Goal: Task Accomplishment & Management: Manage account settings

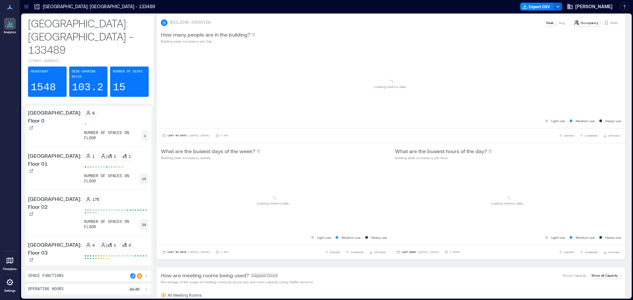
click at [12, 279] on icon at bounding box center [10, 283] width 8 height 8
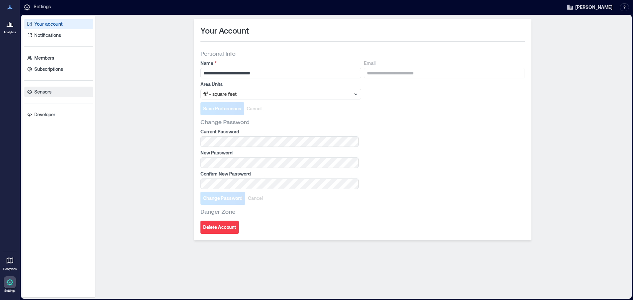
click at [47, 92] on p "Sensors" at bounding box center [42, 92] width 17 height 7
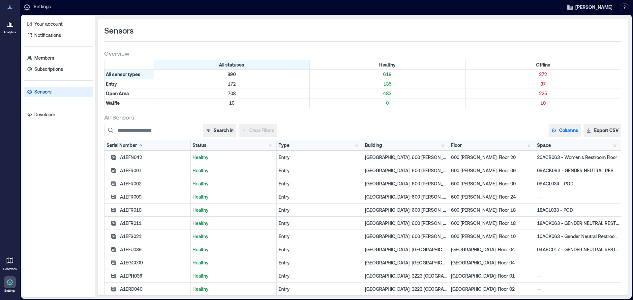
click at [566, 129] on button "Columns" at bounding box center [565, 130] width 32 height 13
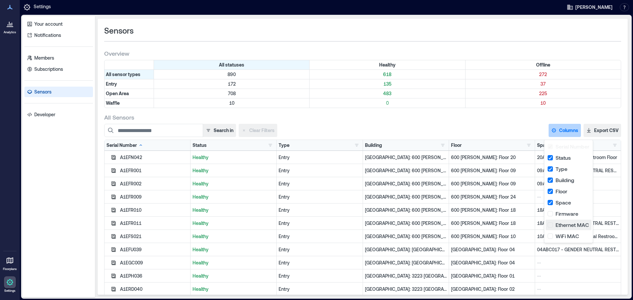
click at [552, 226] on button "Ethernet MAC" at bounding box center [569, 225] width 46 height 11
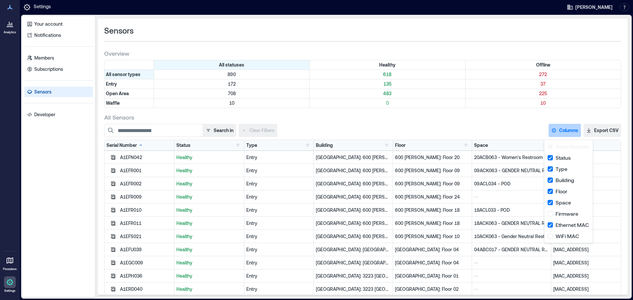
click at [445, 160] on p "600 [PERSON_NAME]: Floor 20" at bounding box center [432, 157] width 75 height 7
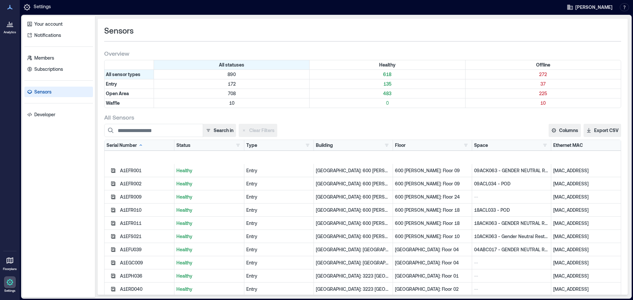
scroll to position [33, 0]
